Goal: Complete application form

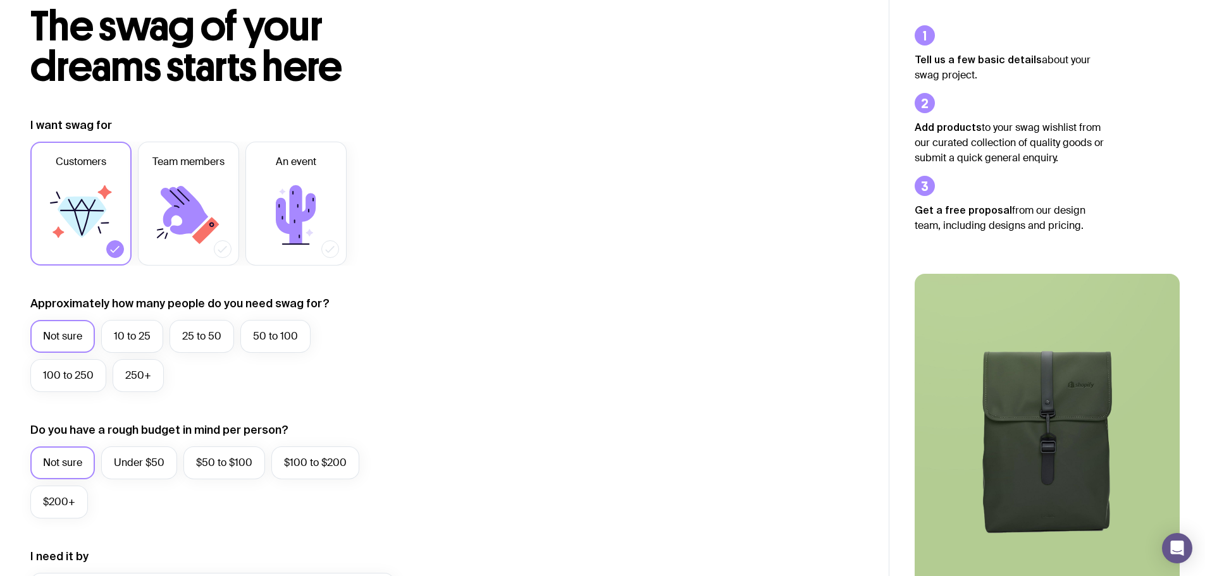
scroll to position [190, 0]
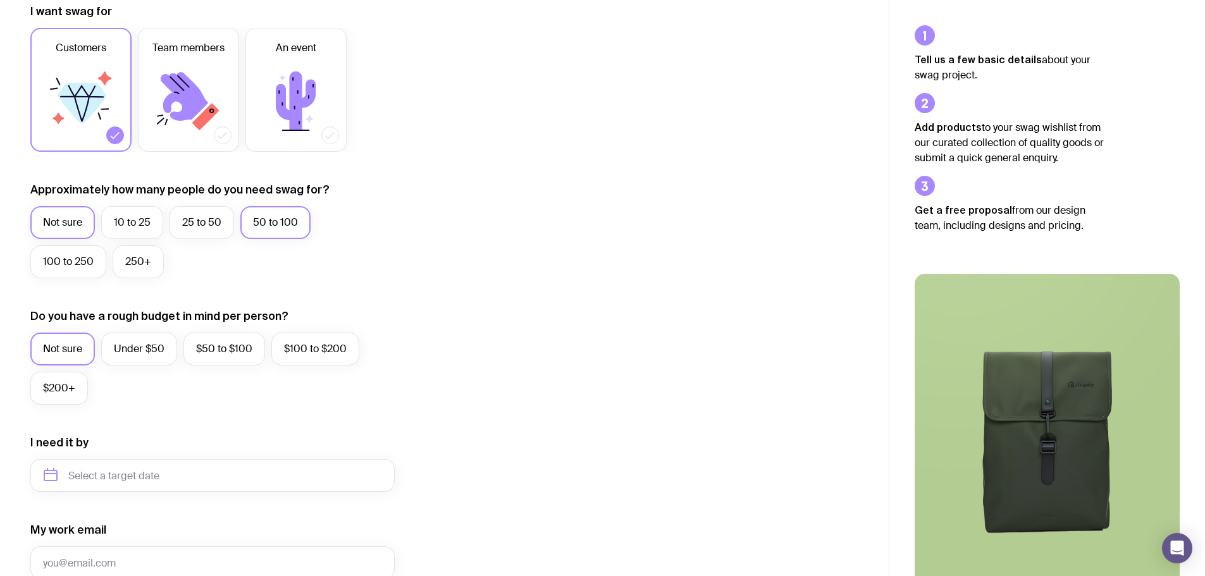
click at [269, 226] on label "50 to 100" at bounding box center [275, 222] width 70 height 33
click at [0, 0] on input "50 to 100" at bounding box center [0, 0] width 0 height 0
click at [114, 226] on label "10 to 25" at bounding box center [132, 222] width 62 height 33
click at [0, 0] on input "10 to 25" at bounding box center [0, 0] width 0 height 0
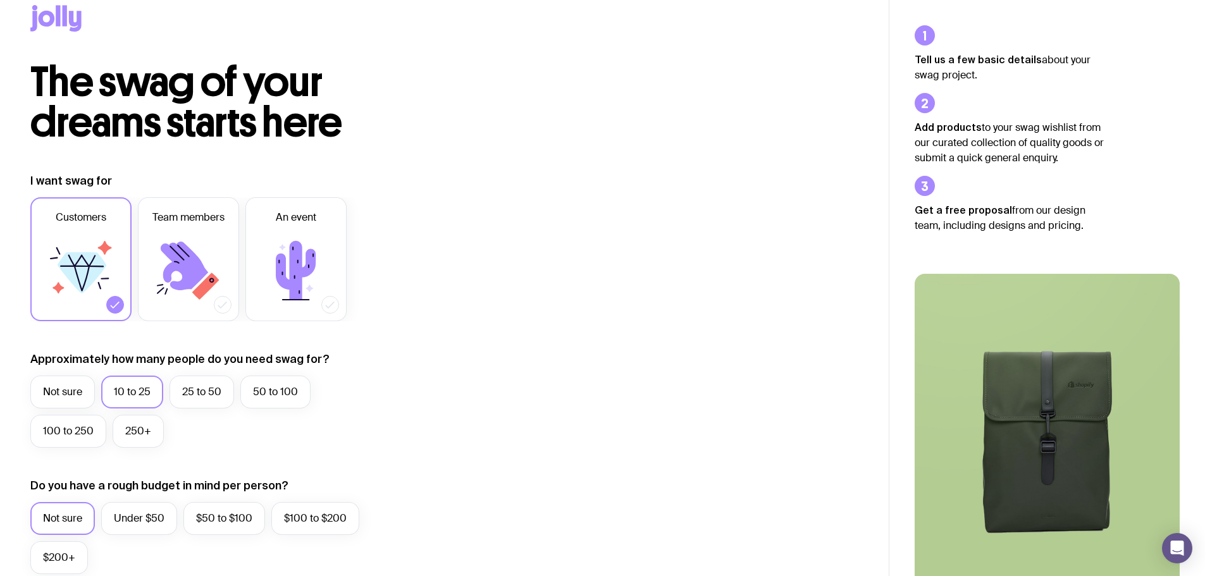
scroll to position [0, 0]
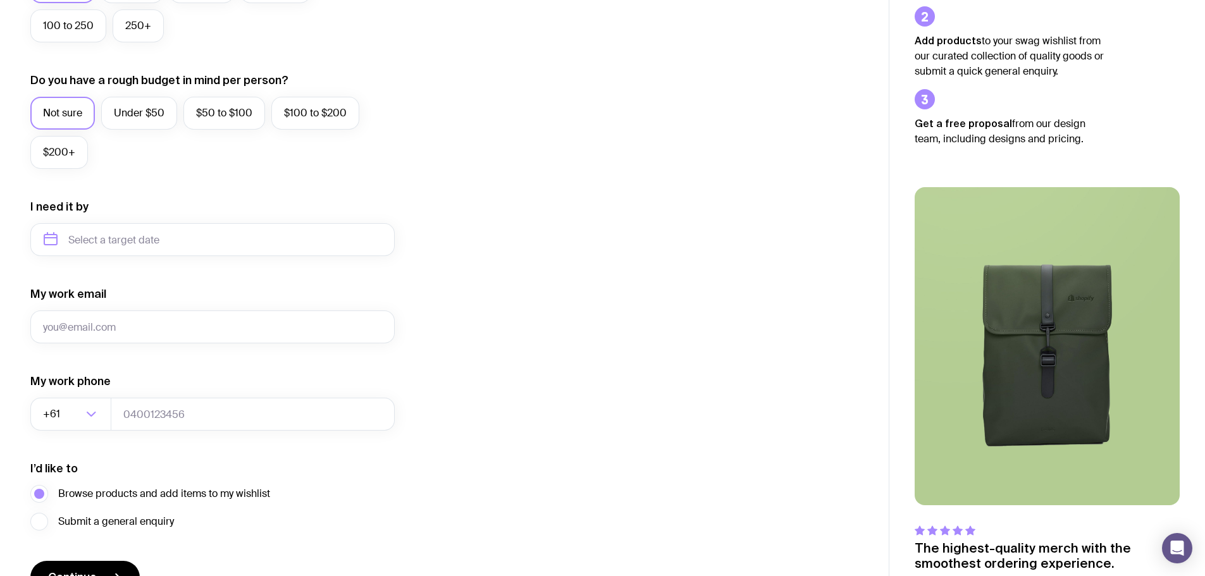
scroll to position [309, 0]
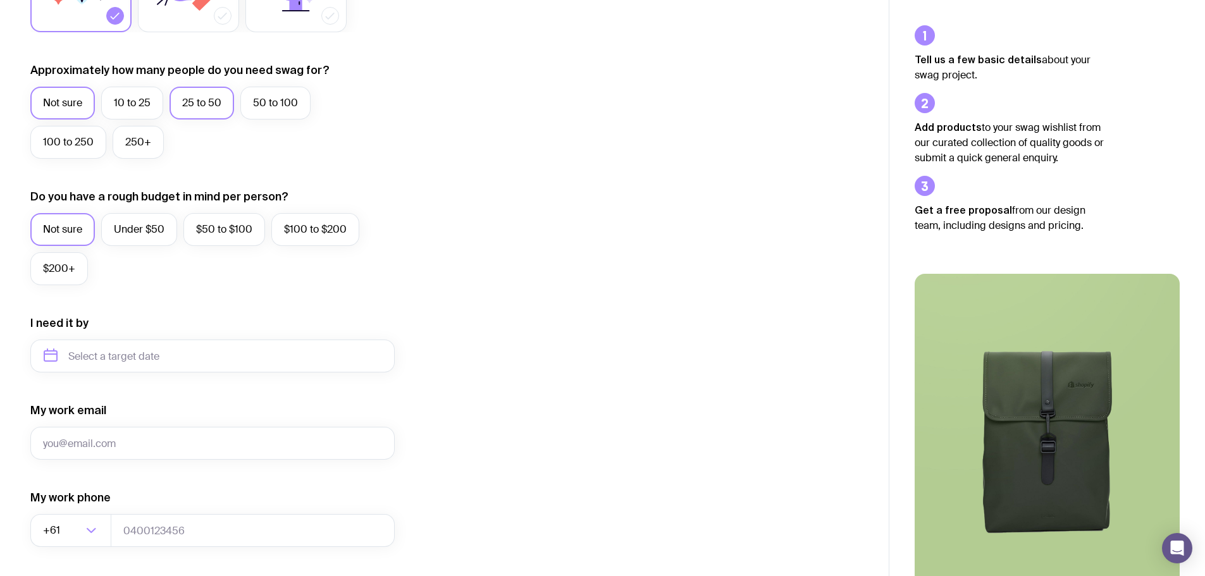
click at [181, 105] on label "25 to 50" at bounding box center [201, 103] width 65 height 33
click at [0, 0] on input "25 to 50" at bounding box center [0, 0] width 0 height 0
click at [137, 112] on label "10 to 25" at bounding box center [132, 103] width 62 height 33
click at [0, 0] on input "10 to 25" at bounding box center [0, 0] width 0 height 0
click at [162, 225] on label "Under $50" at bounding box center [139, 229] width 76 height 33
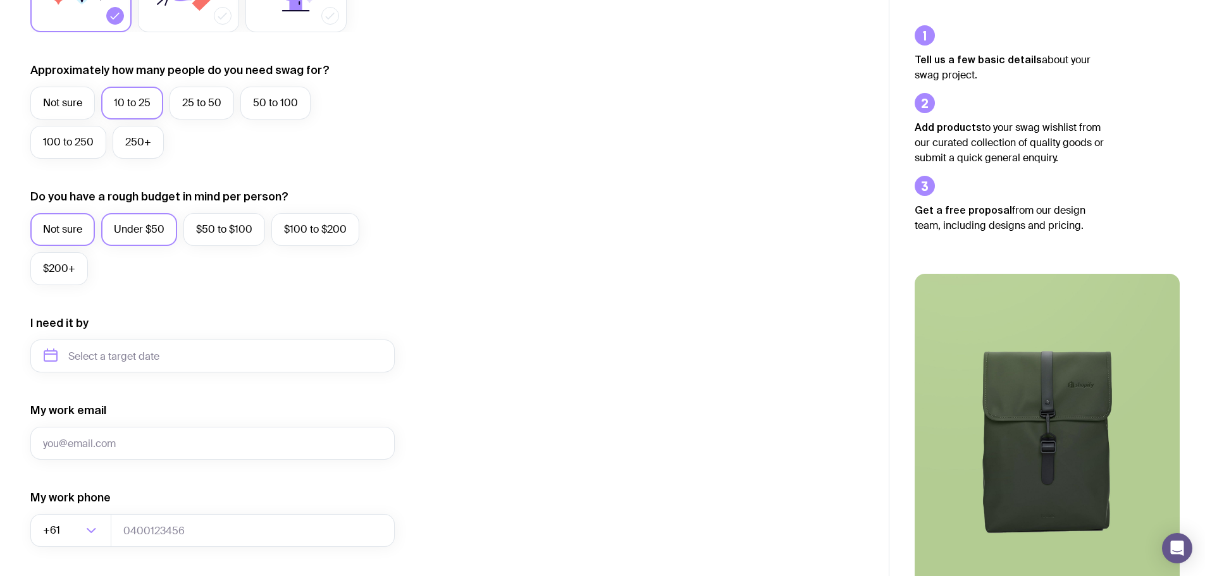
click at [0, 0] on input "Under $50" at bounding box center [0, 0] width 0 height 0
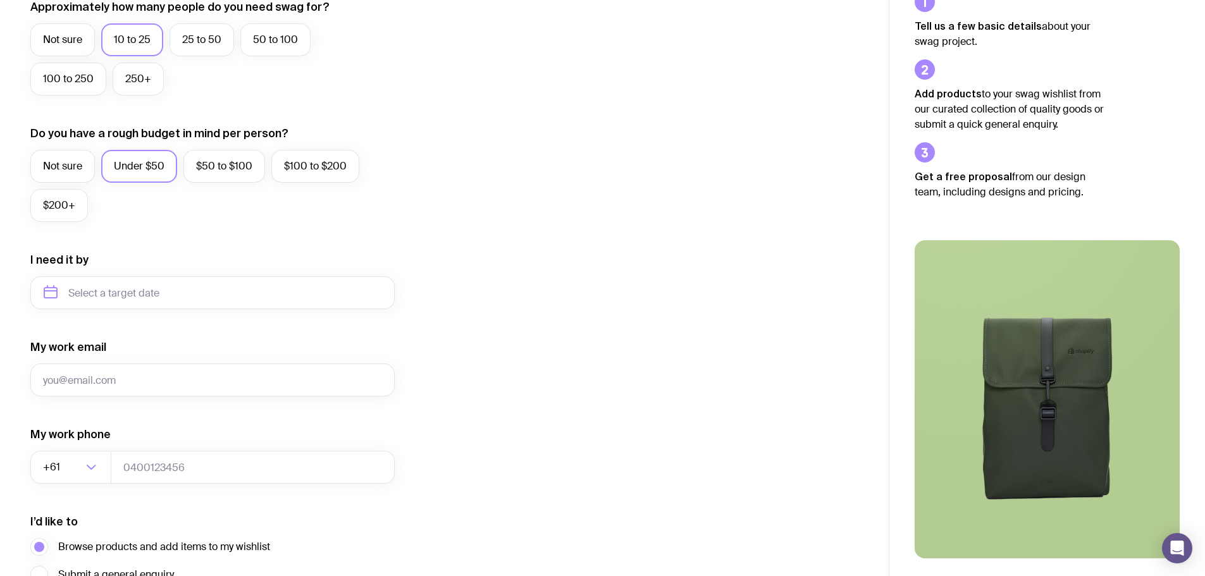
scroll to position [499, 0]
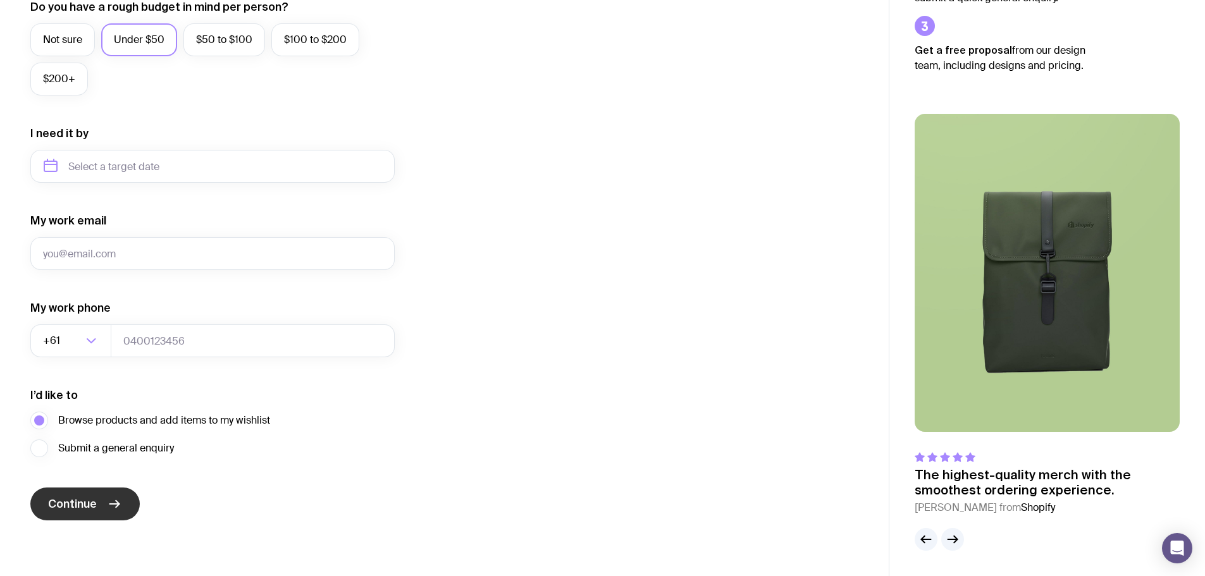
drag, startPoint x: 107, startPoint y: 515, endPoint x: 99, endPoint y: 516, distance: 7.7
click at [106, 515] on button "Continue" at bounding box center [84, 504] width 109 height 33
